Goal: Information Seeking & Learning: Learn about a topic

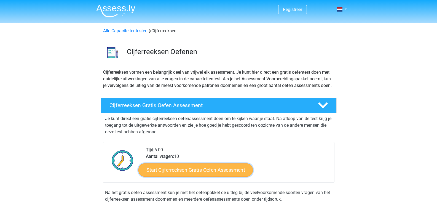
click at [220, 176] on link "Start Cijferreeksen Gratis Oefen Assessment" at bounding box center [195, 169] width 114 height 13
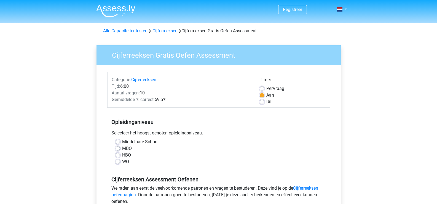
scroll to position [28, 0]
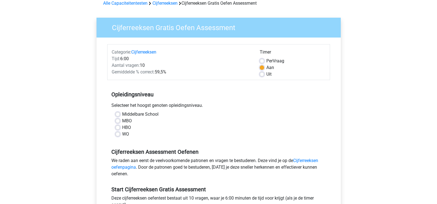
click at [122, 135] on label "WO" at bounding box center [125, 134] width 7 height 7
click at [117, 135] on input "WO" at bounding box center [118, 134] width 4 height 6
radio input "true"
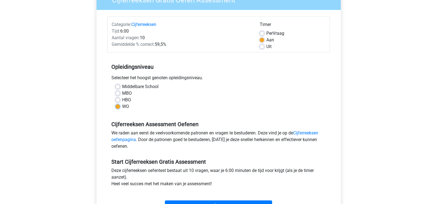
scroll to position [83, 0]
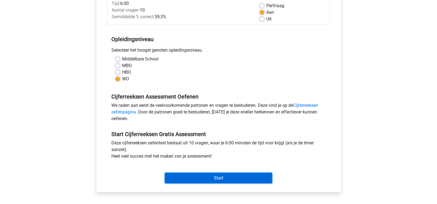
click at [194, 176] on input "Start" at bounding box center [218, 178] width 107 height 10
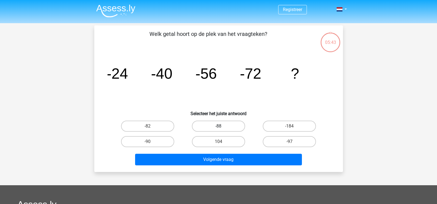
click at [217, 128] on label "-88" at bounding box center [218, 125] width 53 height 11
click at [218, 128] on input "-88" at bounding box center [220, 128] width 4 height 4
radio input "true"
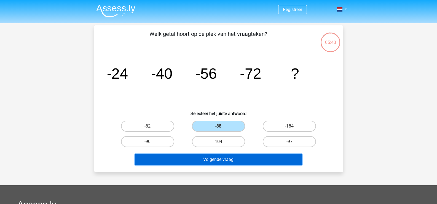
click at [210, 156] on button "Volgende vraag" at bounding box center [218, 160] width 167 height 12
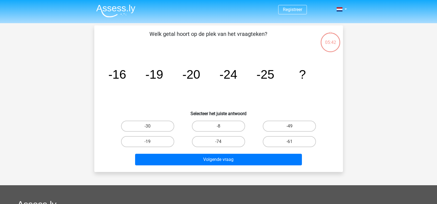
scroll to position [25, 0]
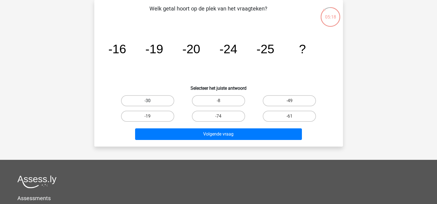
click at [154, 100] on label "-30" at bounding box center [147, 100] width 53 height 11
click at [151, 101] on input "-30" at bounding box center [150, 103] width 4 height 4
radio input "true"
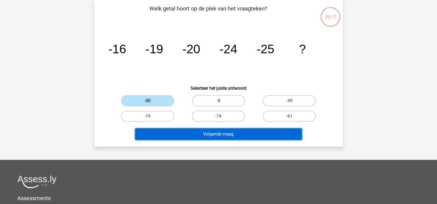
click at [192, 132] on button "Volgende vraag" at bounding box center [218, 134] width 167 height 12
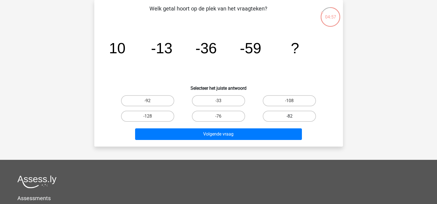
click at [271, 115] on label "-82" at bounding box center [289, 116] width 53 height 11
click at [289, 116] on input "-82" at bounding box center [291, 118] width 4 height 4
radio input "true"
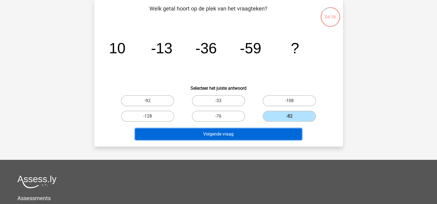
click at [242, 132] on button "Volgende vraag" at bounding box center [218, 134] width 167 height 12
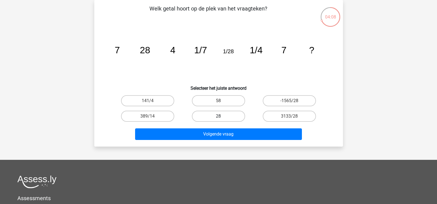
click at [207, 115] on label "28" at bounding box center [218, 116] width 53 height 11
click at [218, 116] on input "28" at bounding box center [220, 118] width 4 height 4
radio input "true"
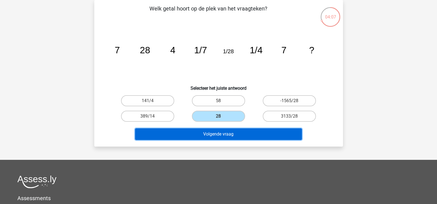
click at [205, 134] on button "Volgende vraag" at bounding box center [218, 134] width 167 height 12
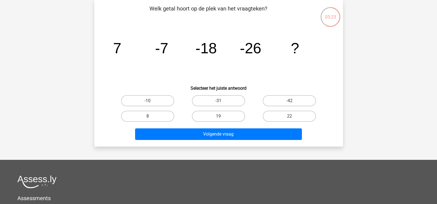
scroll to position [0, 0]
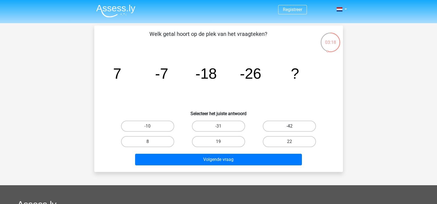
click at [286, 125] on label "-42" at bounding box center [289, 125] width 53 height 11
click at [289, 126] on input "-42" at bounding box center [291, 128] width 4 height 4
radio input "true"
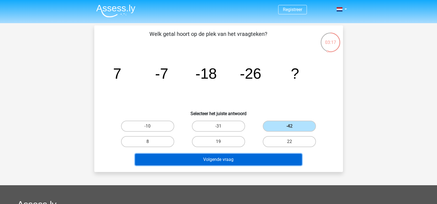
click at [259, 159] on button "Volgende vraag" at bounding box center [218, 160] width 167 height 12
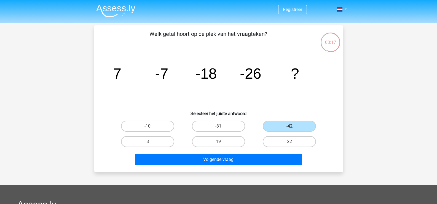
scroll to position [25, 0]
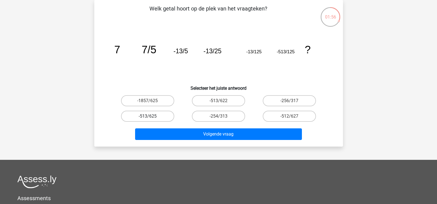
click at [164, 116] on label "-513/625" at bounding box center [147, 116] width 53 height 11
click at [151, 116] on input "-513/625" at bounding box center [150, 118] width 4 height 4
radio input "true"
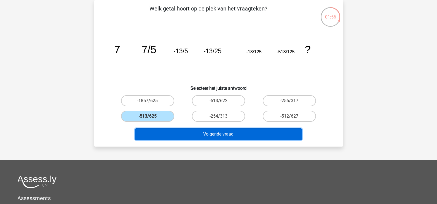
click at [179, 133] on button "Volgende vraag" at bounding box center [218, 134] width 167 height 12
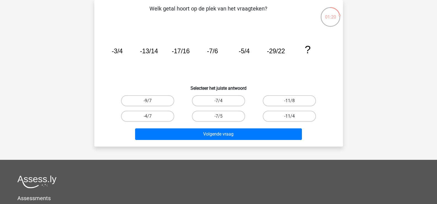
click at [282, 113] on label "-11/4" at bounding box center [289, 116] width 53 height 11
click at [289, 116] on input "-11/4" at bounding box center [291, 118] width 4 height 4
radio input "true"
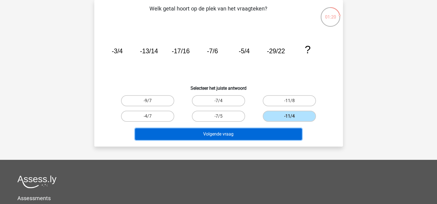
click at [261, 132] on button "Volgende vraag" at bounding box center [218, 134] width 167 height 12
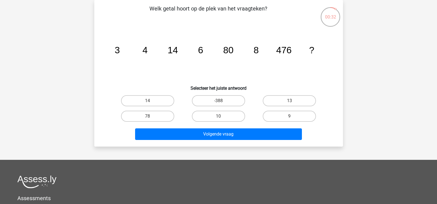
click at [120, 49] on tspan "80" at bounding box center [116, 50] width 5 height 10
click at [144, 116] on label "78" at bounding box center [147, 116] width 53 height 11
click at [148, 116] on input "78" at bounding box center [150, 118] width 4 height 4
radio input "true"
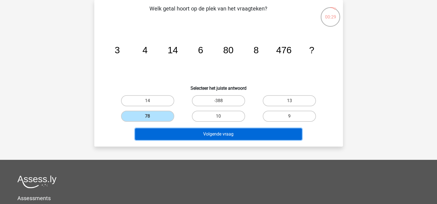
click at [185, 135] on button "Volgende vraag" at bounding box center [218, 134] width 167 height 12
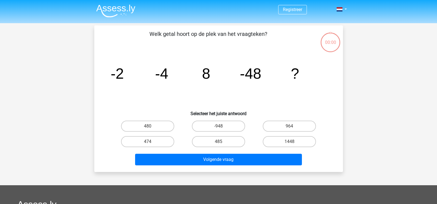
scroll to position [25, 0]
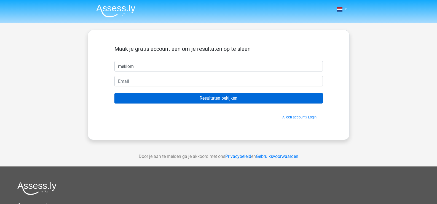
type input "meklomp"
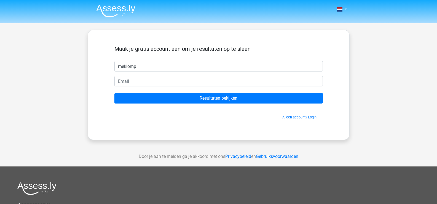
click at [147, 65] on input "meklomp" at bounding box center [218, 66] width 208 height 10
drag, startPoint x: 146, startPoint y: 65, endPoint x: 101, endPoint y: 66, distance: 44.4
click at [101, 66] on div "Maak je gratis account aan om je resultaten op te slaan meklomp Resultaten beki…" at bounding box center [218, 84] width 235 height 83
type input "Martien"
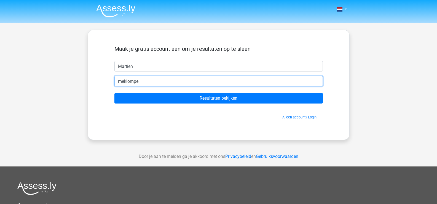
type input "[EMAIL_ADDRESS][DOMAIN_NAME]"
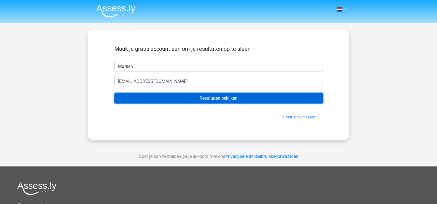
click at [241, 97] on input "Resultaten bekijken" at bounding box center [218, 98] width 208 height 10
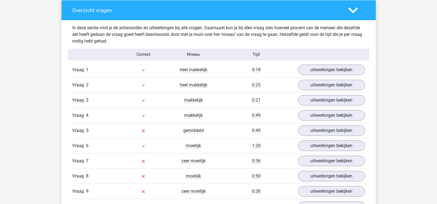
scroll to position [441, 0]
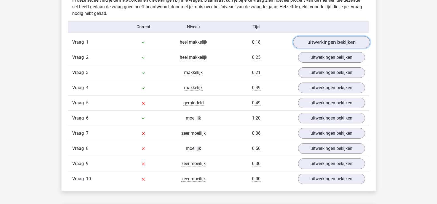
click at [320, 43] on link "uitwerkingen bekijken" at bounding box center [331, 42] width 77 height 12
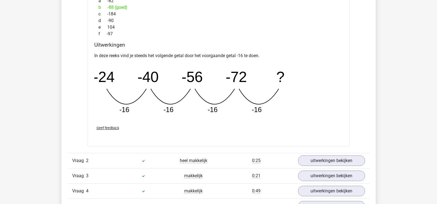
scroll to position [607, 0]
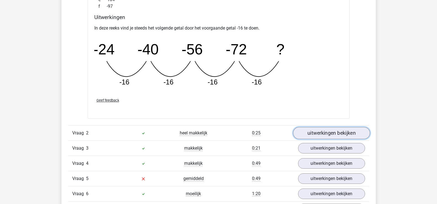
click at [318, 133] on link "uitwerkingen bekijken" at bounding box center [331, 133] width 77 height 12
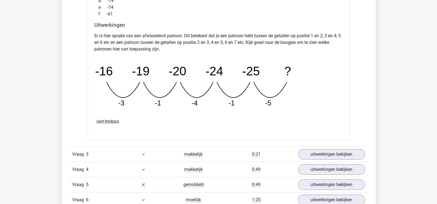
scroll to position [882, 0]
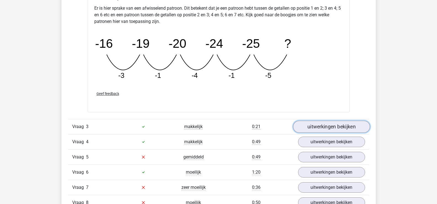
click at [319, 126] on link "uitwerkingen bekijken" at bounding box center [331, 126] width 77 height 12
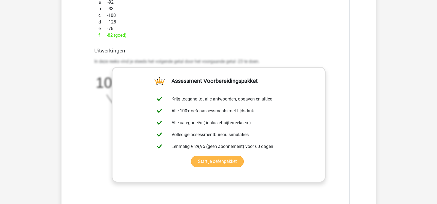
scroll to position [1130, 0]
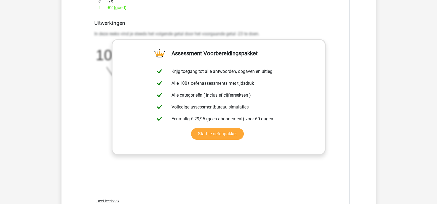
click at [295, 31] on p "In deze reeks vind je steeds het volgende getal door het voorgaande getal -23 t…" at bounding box center [218, 34] width 249 height 7
click at [244, 128] on link "Start je oefenpakket" at bounding box center [217, 134] width 53 height 12
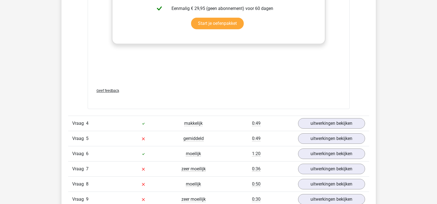
scroll to position [1268, 0]
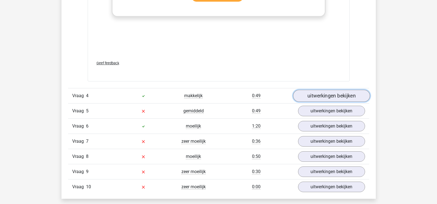
click at [320, 95] on link "uitwerkingen bekijken" at bounding box center [331, 96] width 77 height 12
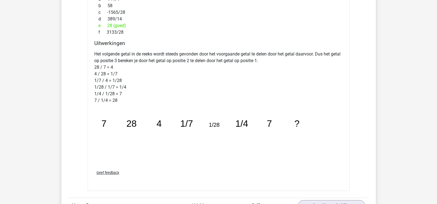
scroll to position [1544, 0]
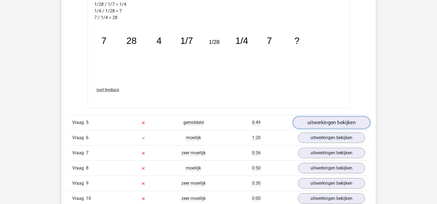
click at [327, 122] on link "uitwerkingen bekijken" at bounding box center [331, 122] width 77 height 12
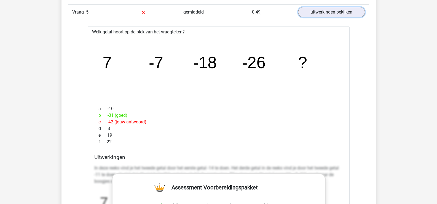
scroll to position [1682, 0]
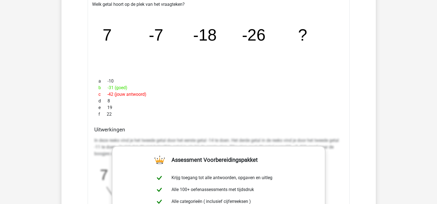
click at [239, 130] on h4 "Uitwerkingen" at bounding box center [218, 129] width 249 height 6
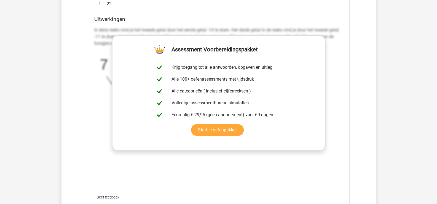
scroll to position [1875, 0]
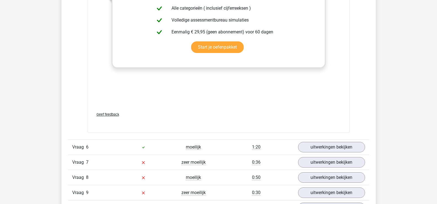
click at [325, 99] on div "In deze reeks vind je het tweede getal door het eerste getal -14 te doen. Het d…" at bounding box center [218, 24] width 249 height 165
click at [101, 125] on div "Verstuur" at bounding box center [218, 125] width 253 height 9
click at [101, 124] on div "Verstuur" at bounding box center [218, 125] width 253 height 9
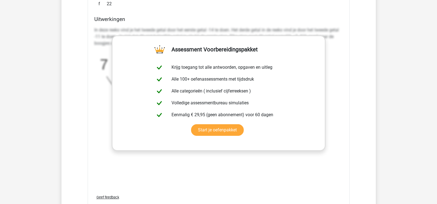
scroll to position [1765, 0]
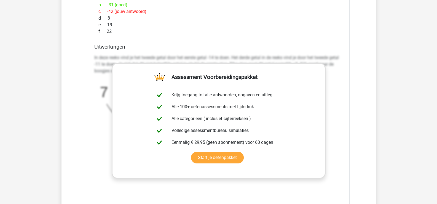
click at [320, 57] on p "In deze reeks vind je het tweede getal door het eerste getal -14 te doen. Het d…" at bounding box center [218, 64] width 249 height 20
click at [100, 46] on h4 "Uitwerkingen" at bounding box center [218, 47] width 249 height 6
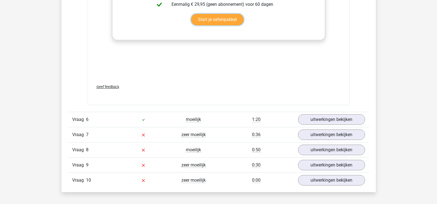
scroll to position [1930, 0]
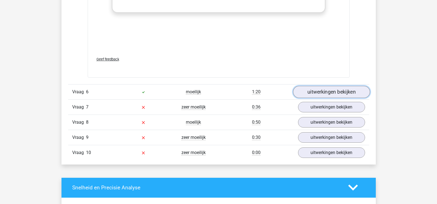
click at [328, 93] on link "uitwerkingen bekijken" at bounding box center [331, 92] width 77 height 12
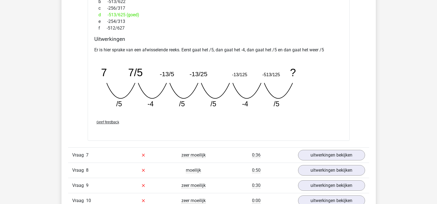
scroll to position [2151, 0]
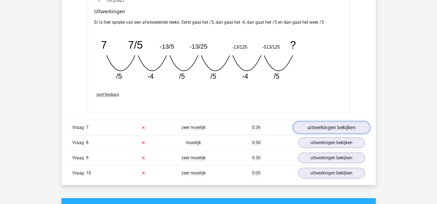
click at [328, 127] on link "uitwerkingen bekijken" at bounding box center [331, 127] width 77 height 12
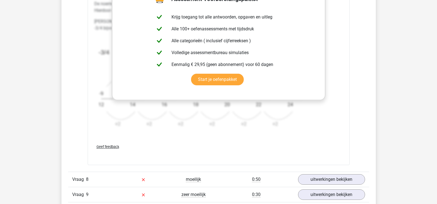
scroll to position [2481, 0]
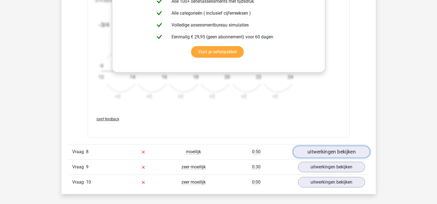
click at [324, 153] on link "uitwerkingen bekijken" at bounding box center [331, 152] width 77 height 12
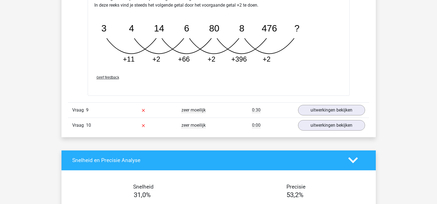
scroll to position [2867, 0]
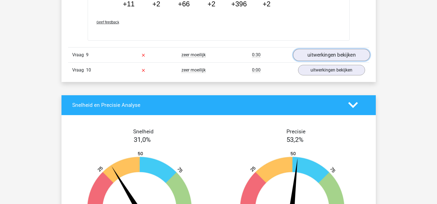
click at [313, 54] on link "uitwerkingen bekijken" at bounding box center [331, 55] width 77 height 12
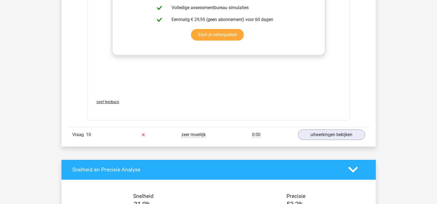
scroll to position [3171, 0]
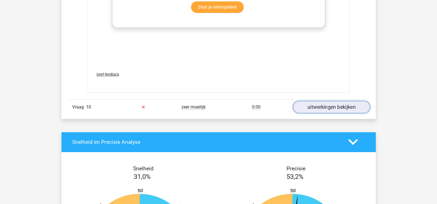
click at [314, 107] on link "uitwerkingen bekijken" at bounding box center [331, 107] width 77 height 12
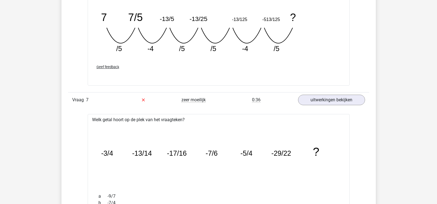
scroll to position [1958, 0]
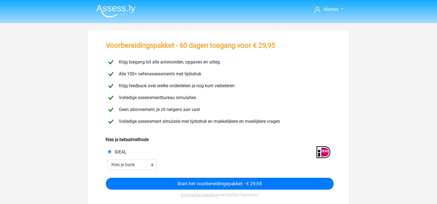
click at [341, 35] on div "Voorbereidingspakket - 60 dagen toegang voor € 29,95 Krijg toegang tot alle ant…" at bounding box center [219, 155] width 262 height 251
click at [369, 14] on header "Martien [EMAIL_ADDRESS][DOMAIN_NAME]" at bounding box center [218, 11] width 437 height 23
click at [291, 12] on nav "Martien [EMAIL_ADDRESS][DOMAIN_NAME]" at bounding box center [219, 10] width 254 height 18
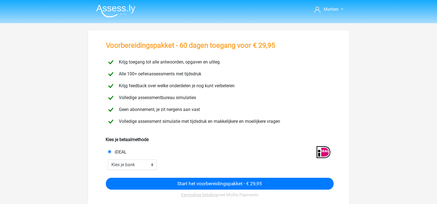
click at [396, 7] on header "Martien [EMAIL_ADDRESS][DOMAIN_NAME]" at bounding box center [218, 11] width 437 height 23
